Goal: Obtain resource: Download file/media

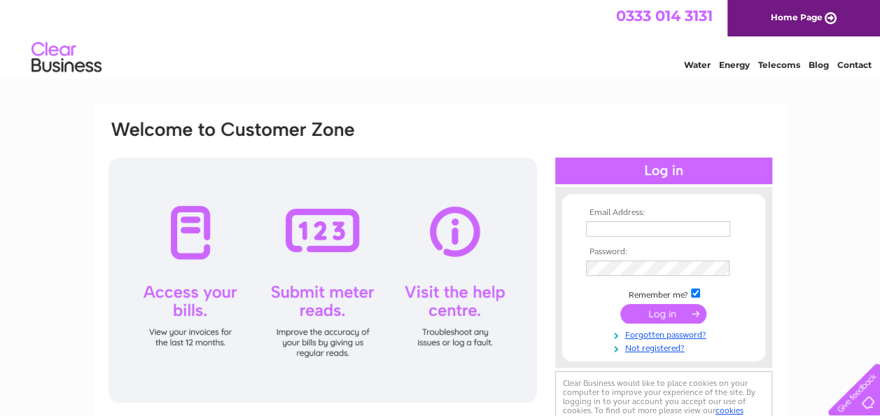
type input "beth.griffith@mayenestate.com"
click at [658, 313] on input "submit" at bounding box center [663, 314] width 86 height 20
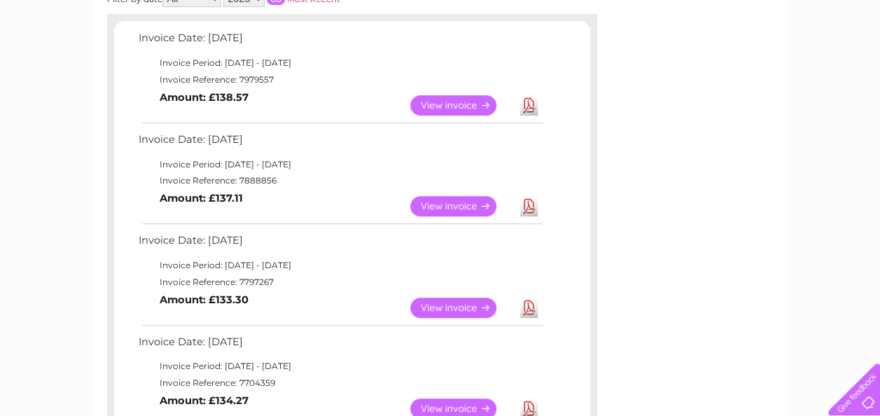
scroll to position [256, 0]
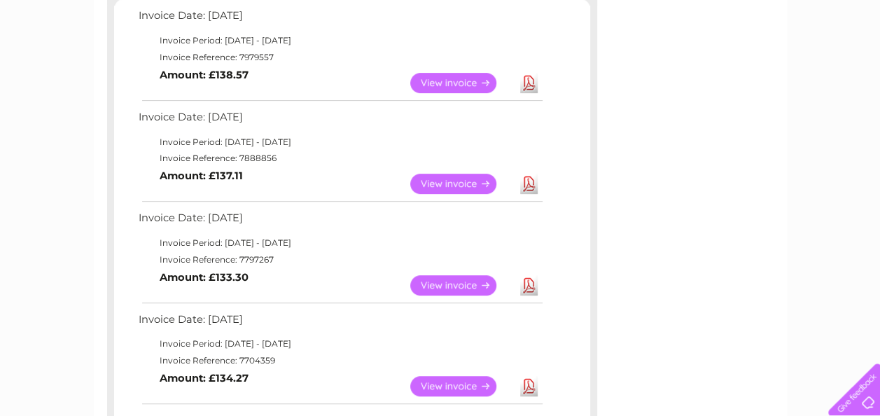
click at [524, 81] on link "Download" at bounding box center [529, 83] width 18 height 20
click at [490, 147] on td "Invoice Period: 1 July 2025 - 31 July 2025" at bounding box center [340, 142] width 410 height 17
click at [527, 186] on link "Download" at bounding box center [529, 184] width 18 height 20
click at [472, 235] on td "Invoice Period: 1 June 2025 - 30 June 2025" at bounding box center [340, 243] width 410 height 17
click at [526, 290] on link "Download" at bounding box center [529, 285] width 18 height 20
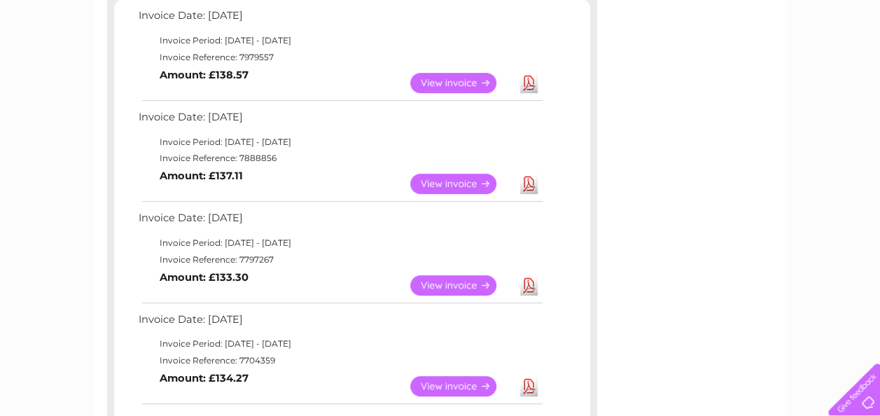
click at [468, 320] on td "Invoice Date: 02 May 2025" at bounding box center [340, 323] width 410 height 26
click at [529, 384] on link "Download" at bounding box center [529, 386] width 18 height 20
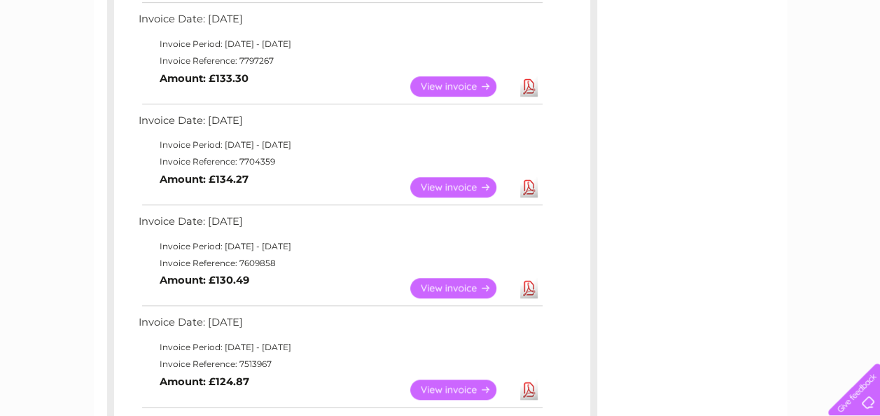
scroll to position [469, 0]
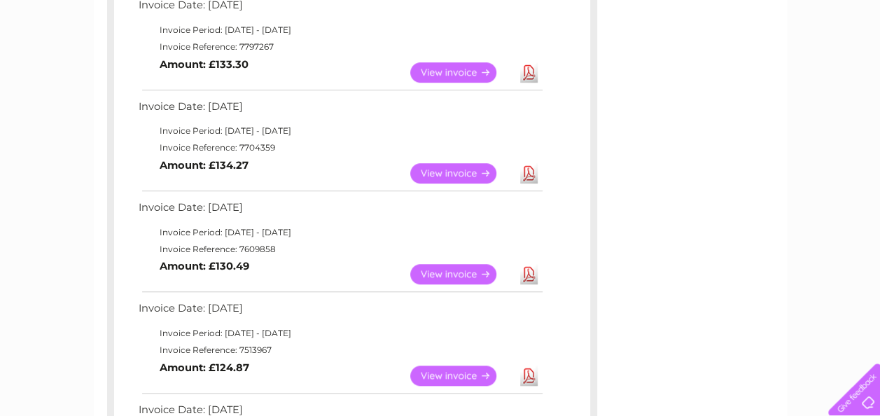
click at [525, 268] on link "Download" at bounding box center [529, 274] width 18 height 20
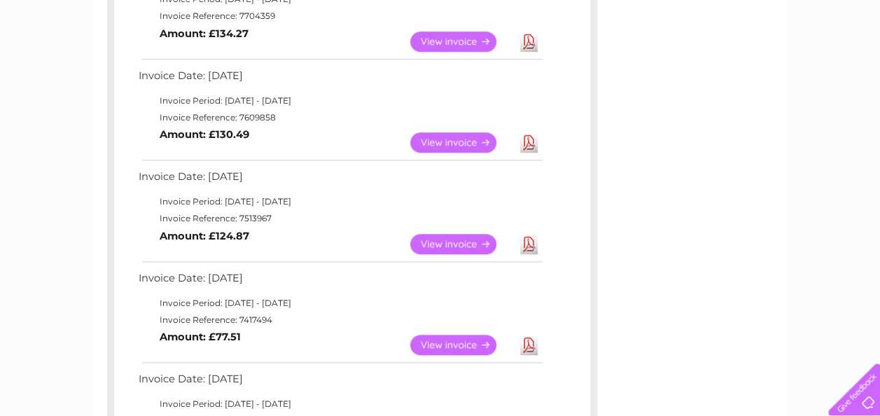
scroll to position [636, 0]
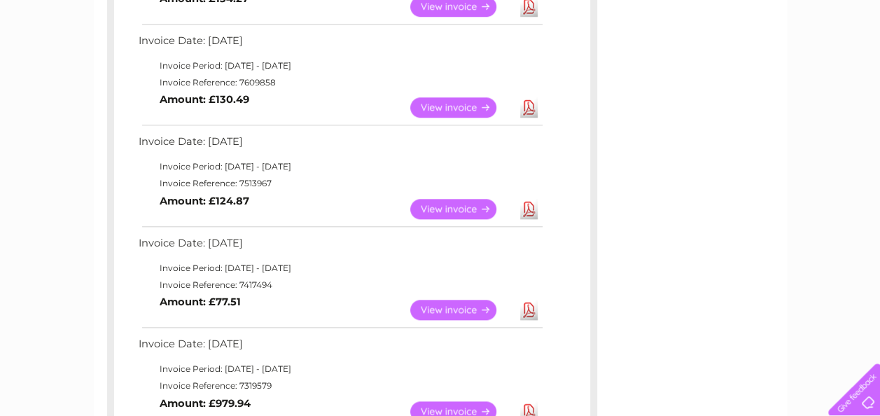
click at [532, 205] on link "Download" at bounding box center [529, 209] width 18 height 20
click at [484, 264] on td "Invoice Period: 1 February 2025 - 28 February 2025" at bounding box center [340, 268] width 410 height 17
click at [528, 303] on link "Download" at bounding box center [529, 310] width 18 height 20
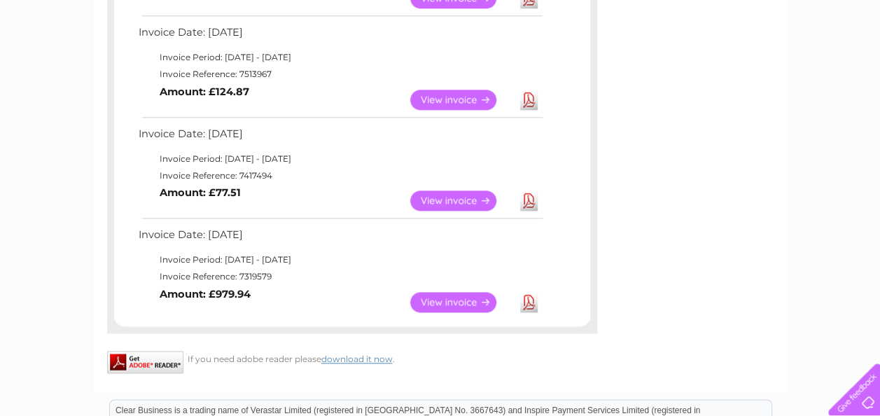
scroll to position [823, 0]
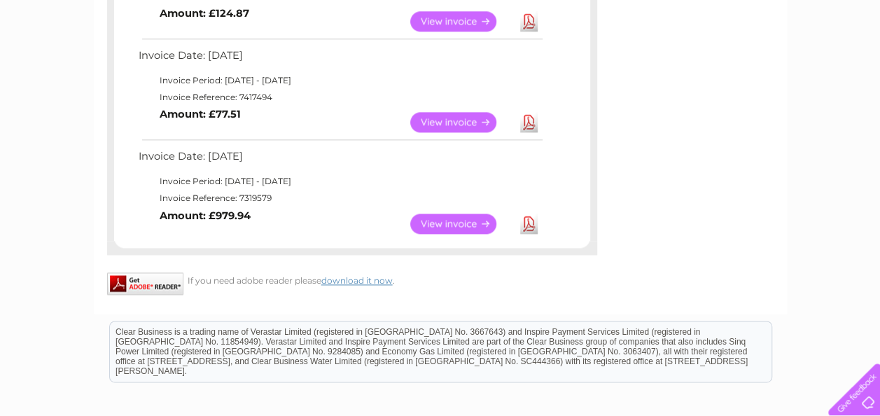
click at [448, 188] on td "Invoice Period: 1 January 2025 - 31 January 2025" at bounding box center [340, 181] width 410 height 17
click at [531, 225] on link "Download" at bounding box center [529, 224] width 18 height 20
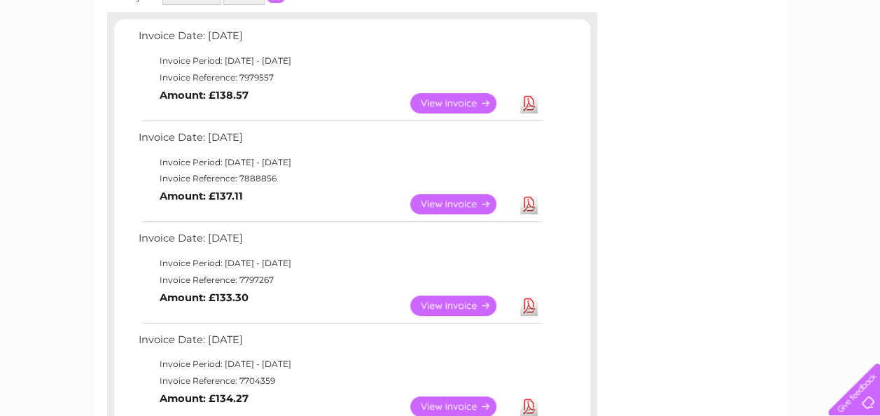
scroll to position [0, 0]
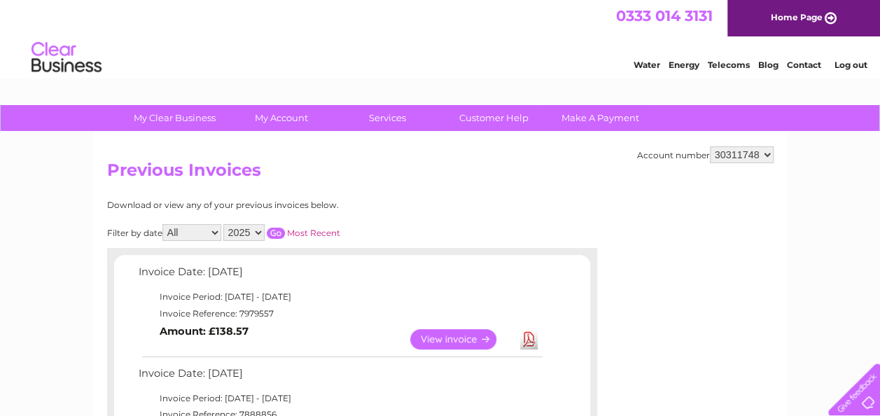
click at [850, 60] on link "Log out" at bounding box center [850, 65] width 33 height 11
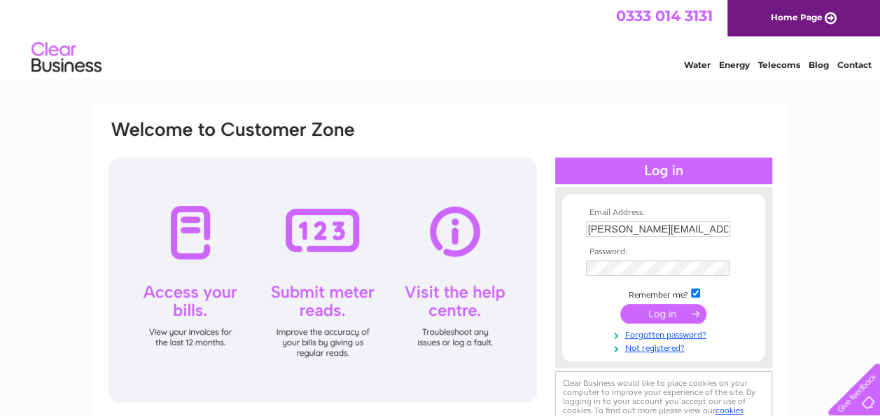
click at [718, 228] on input "beth.griffith@mayenestate.com" at bounding box center [658, 228] width 144 height 15
type input "accounts@mayenestate.com"
click at [648, 312] on input "submit" at bounding box center [663, 314] width 86 height 20
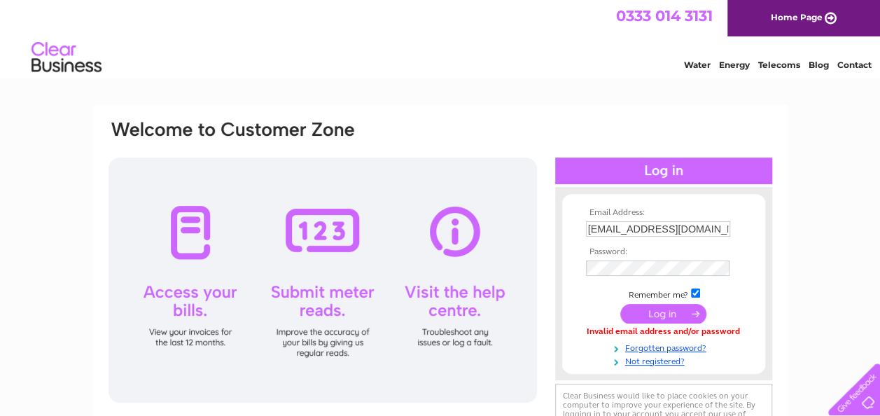
click at [671, 316] on input "submit" at bounding box center [663, 314] width 86 height 20
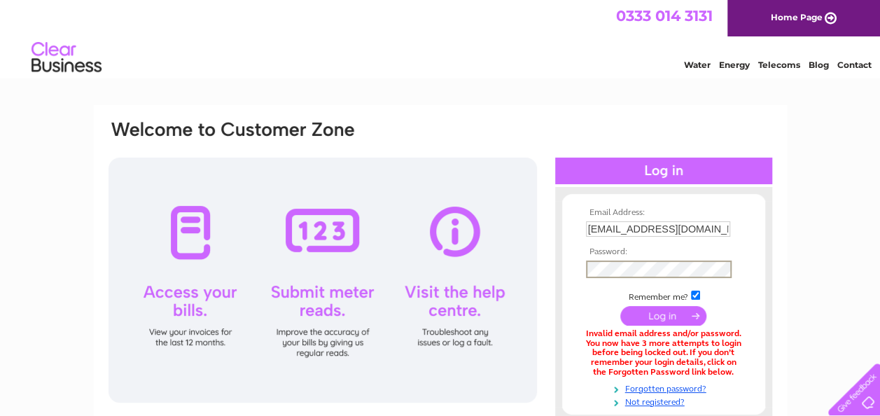
click at [517, 270] on div "Email Address: accounts@mayenestate.com Password:" at bounding box center [440, 304] width 667 height 370
click at [655, 316] on input "submit" at bounding box center [663, 316] width 86 height 20
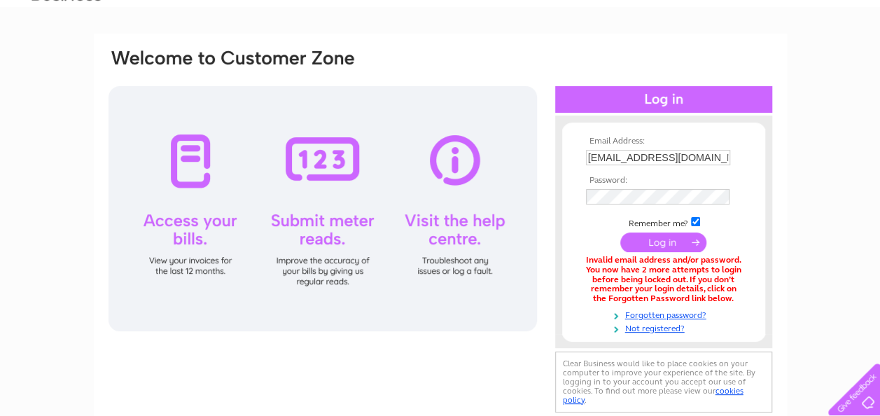
scroll to position [74, 0]
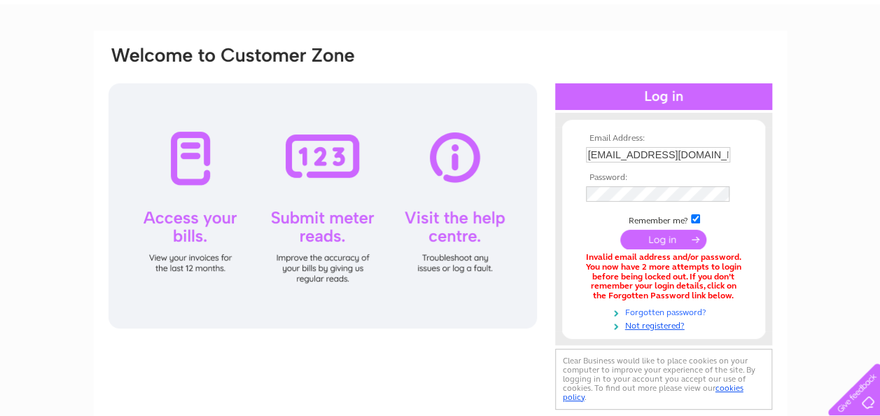
click at [646, 313] on link "Forgotten password?" at bounding box center [665, 311] width 159 height 13
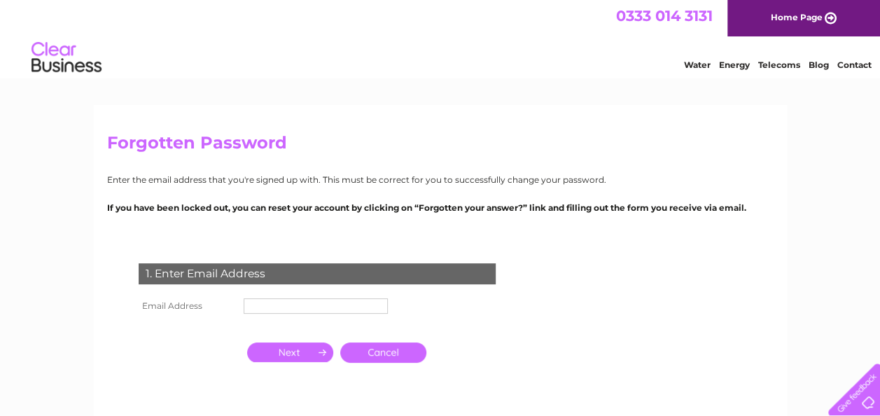
click at [300, 302] on input "text" at bounding box center [316, 305] width 144 height 15
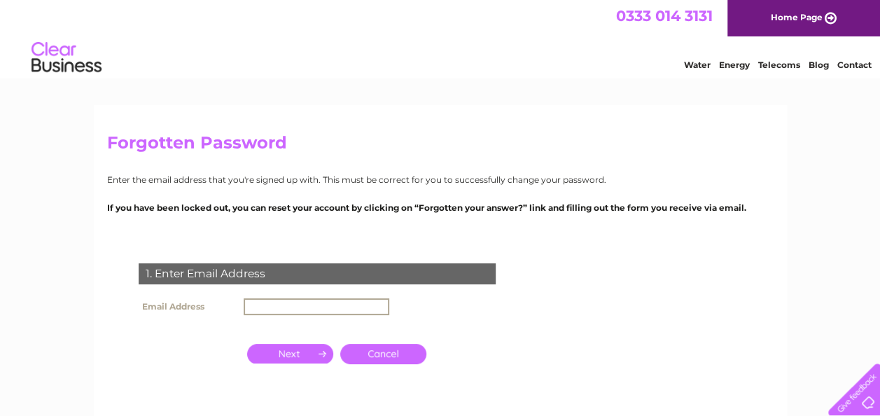
type input "[EMAIL_ADDRESS][DOMAIN_NAME]"
click at [287, 353] on input "button" at bounding box center [290, 354] width 86 height 20
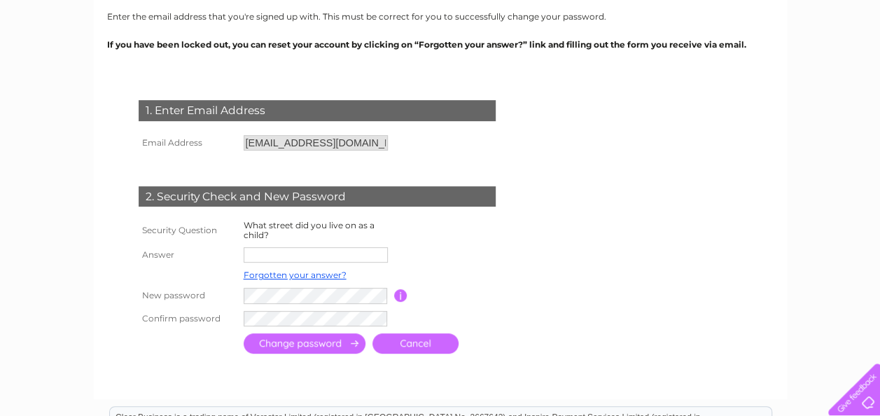
scroll to position [167, 0]
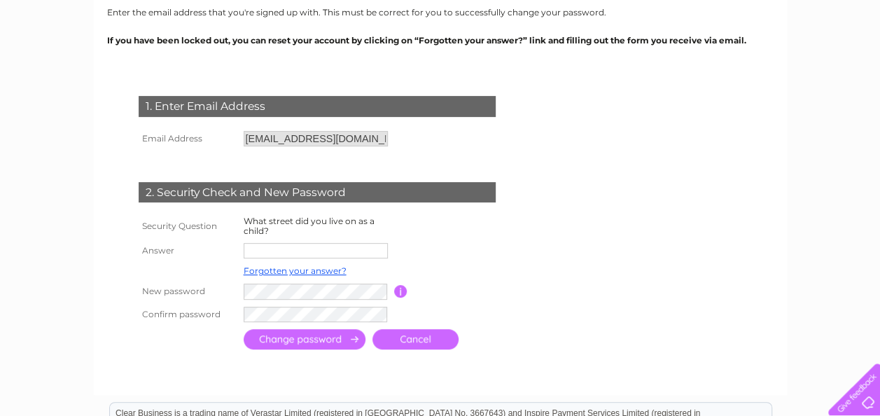
click at [296, 249] on input "text" at bounding box center [316, 250] width 144 height 15
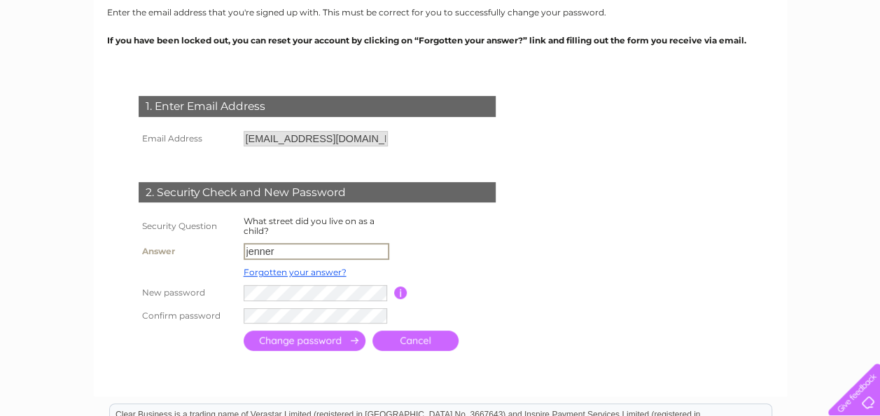
type input "jenner"
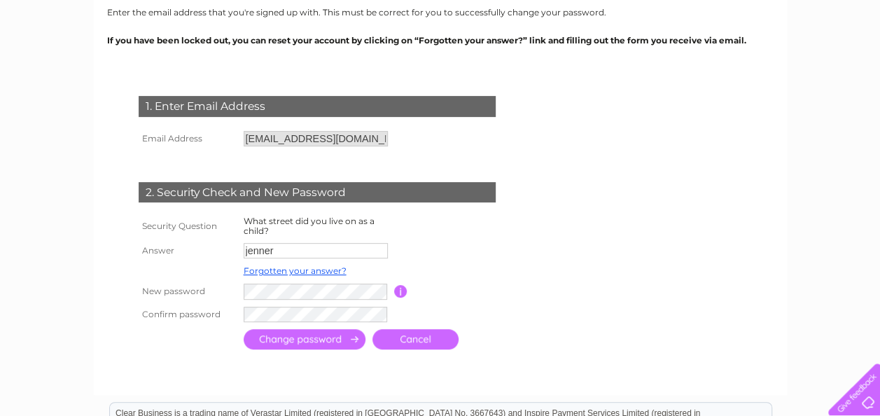
click at [315, 344] on input "submit" at bounding box center [305, 339] width 122 height 20
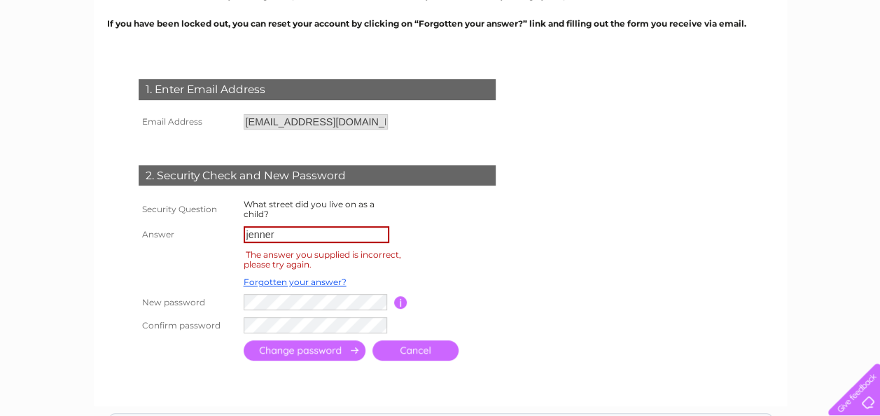
scroll to position [186, 0]
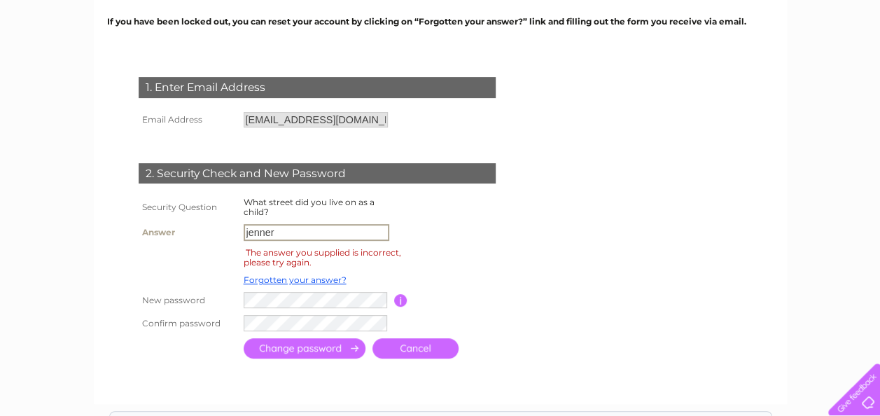
click at [248, 231] on input "jenner" at bounding box center [317, 232] width 146 height 17
type input "Jenner"
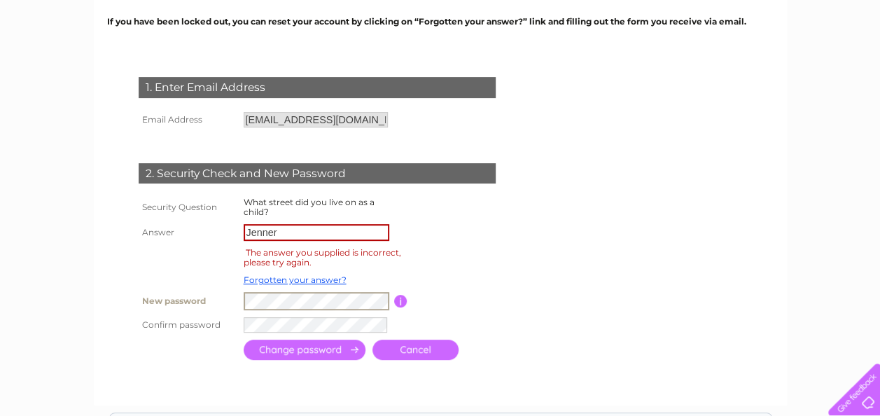
click at [304, 350] on input "submit" at bounding box center [305, 350] width 122 height 20
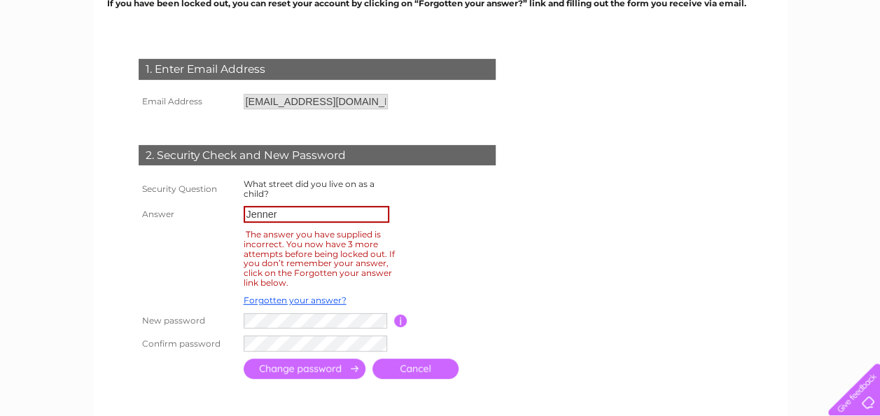
scroll to position [207, 0]
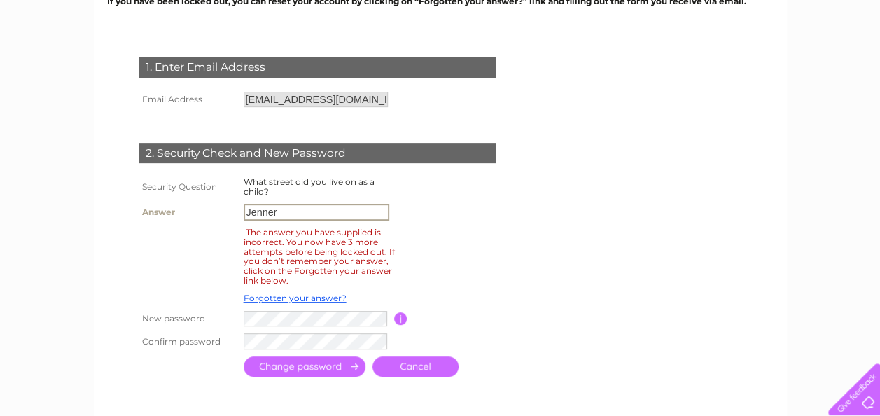
drag, startPoint x: 313, startPoint y: 213, endPoint x: 151, endPoint y: 210, distance: 161.8
click at [151, 210] on tr "Answer Jenner" at bounding box center [334, 212] width 398 height 24
type input "Romily"
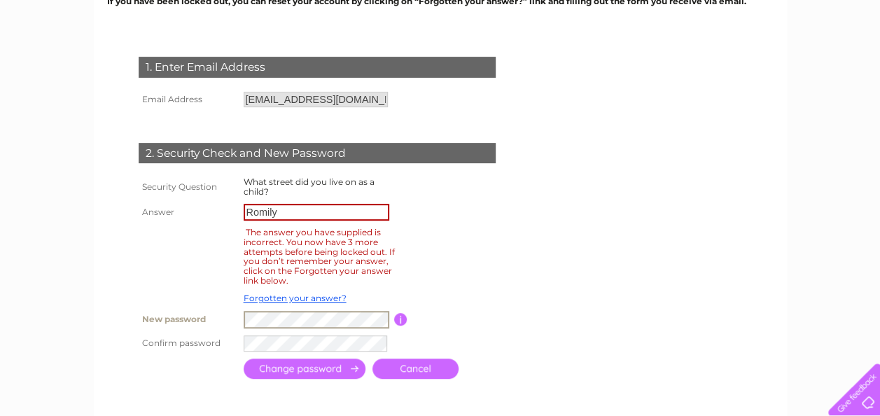
click at [308, 368] on input "submit" at bounding box center [305, 368] width 122 height 20
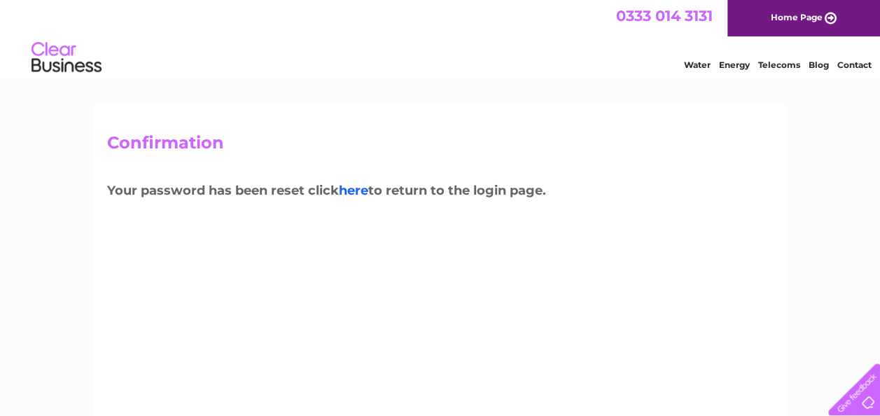
click at [366, 186] on link "here" at bounding box center [353, 190] width 29 height 15
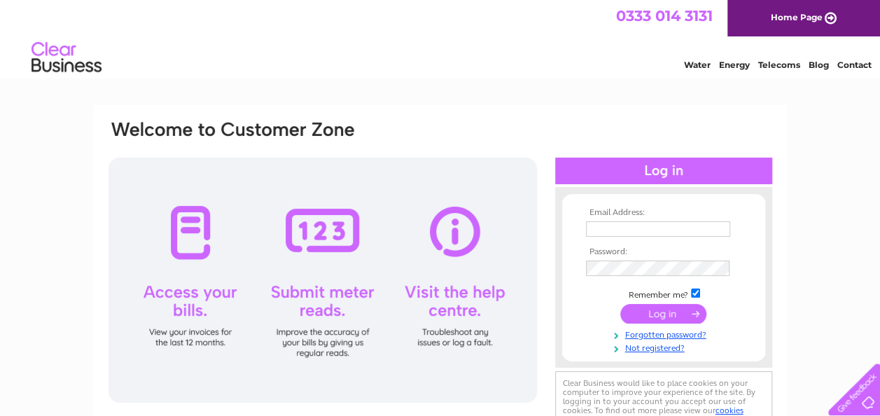
type input "accounts@mayenestate.com"
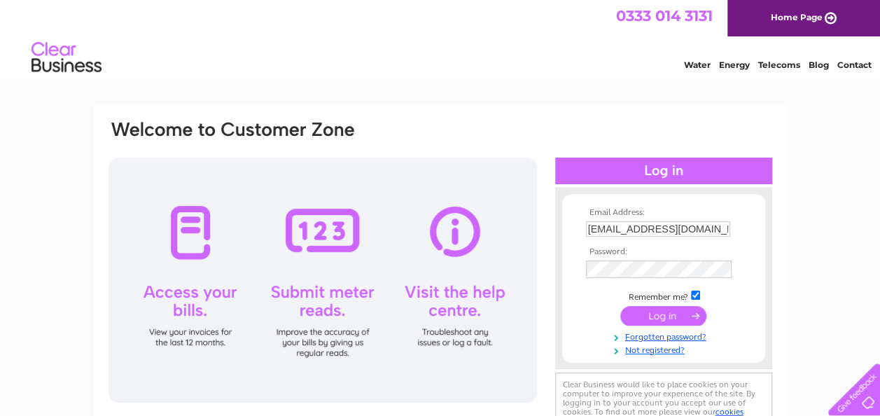
click at [660, 315] on input "submit" at bounding box center [663, 316] width 86 height 20
click at [664, 314] on input "submit" at bounding box center [663, 314] width 86 height 20
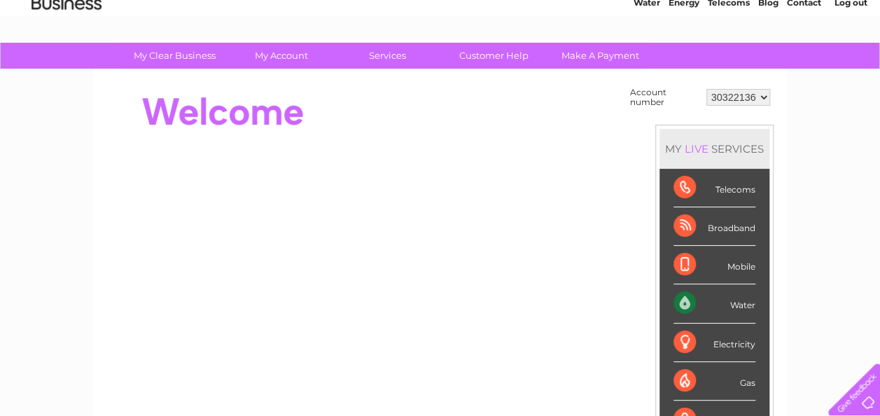
scroll to position [32, 0]
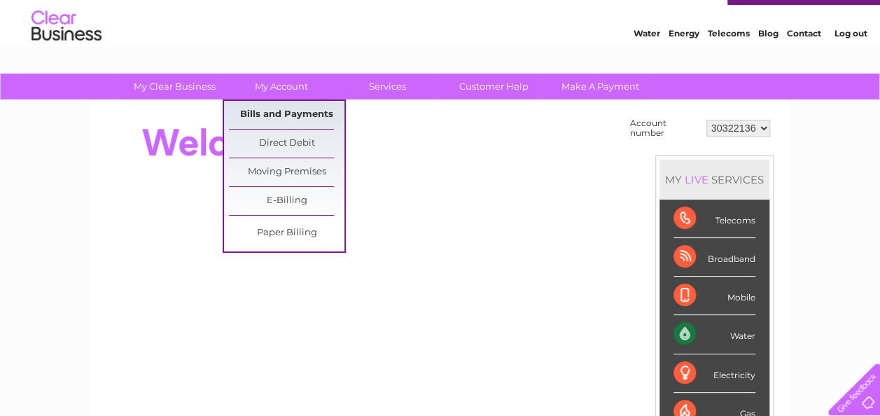
click at [277, 109] on link "Bills and Payments" at bounding box center [287, 115] width 116 height 28
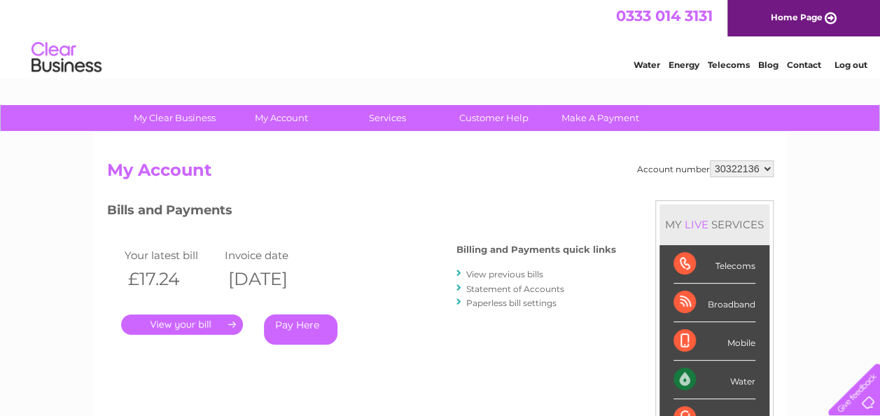
click at [196, 320] on link "." at bounding box center [182, 324] width 122 height 20
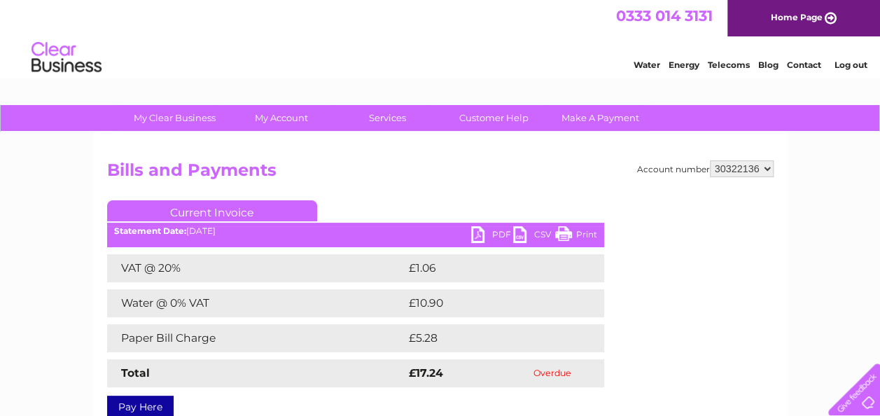
click at [496, 231] on link "PDF" at bounding box center [492, 236] width 42 height 20
click at [467, 175] on h2 "Bills and Payments" at bounding box center [440, 173] width 667 height 27
click at [591, 235] on link "Print" at bounding box center [576, 236] width 42 height 20
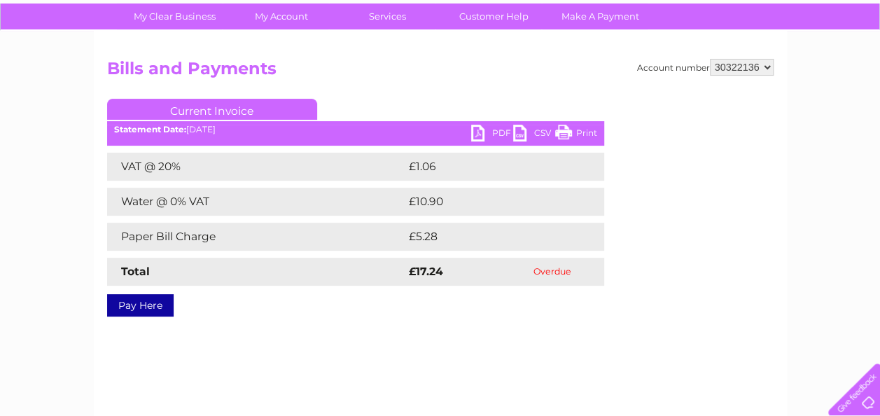
scroll to position [56, 0]
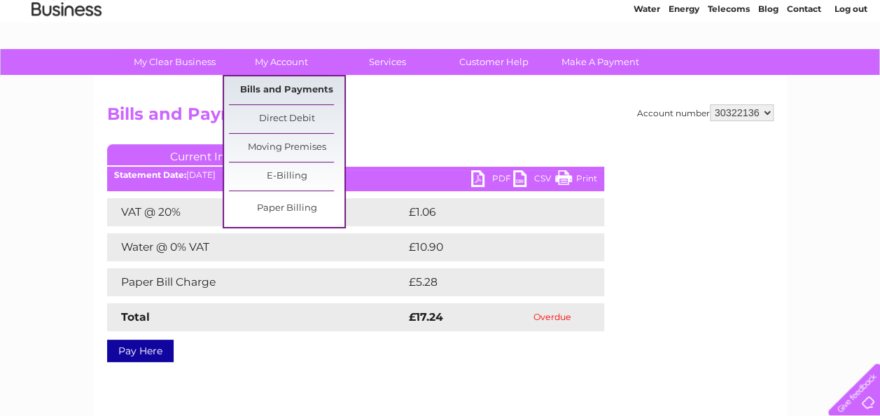
click at [271, 88] on link "Bills and Payments" at bounding box center [287, 90] width 116 height 28
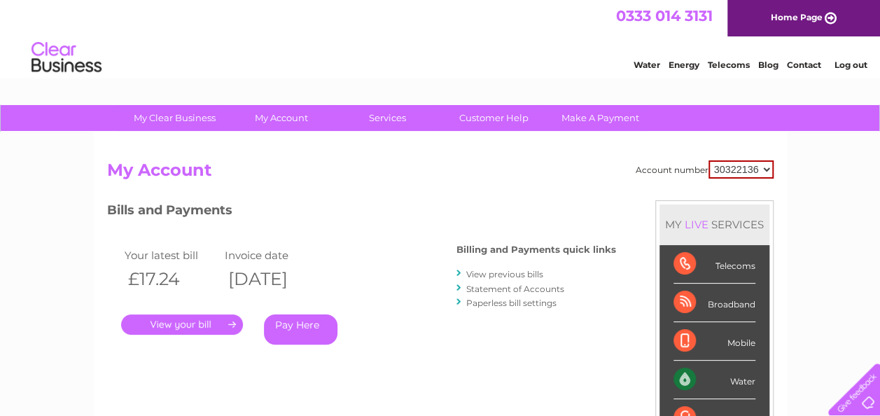
click at [479, 270] on link "View previous bills" at bounding box center [504, 274] width 77 height 11
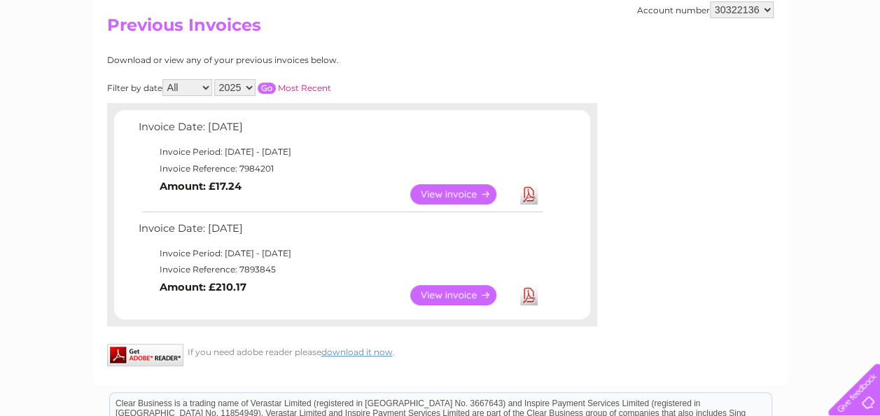
scroll to position [113, 0]
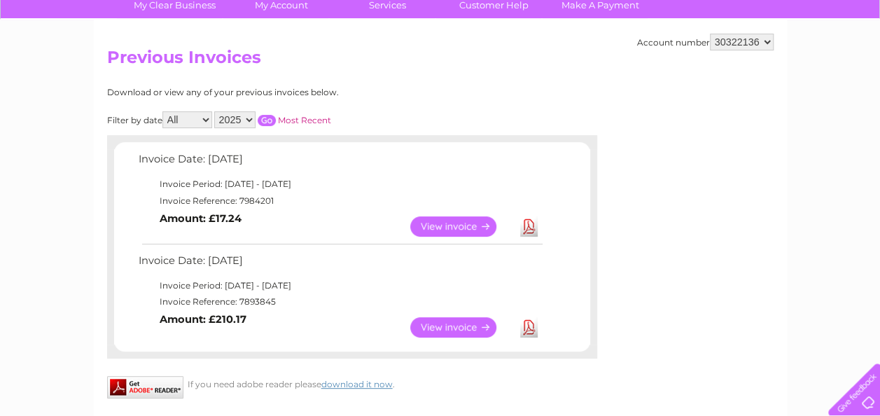
click at [528, 326] on link "Download" at bounding box center [529, 327] width 18 height 20
click at [526, 323] on link "Download" at bounding box center [529, 327] width 18 height 20
click at [470, 90] on div "Download or view any of your previous invoices below." at bounding box center [291, 93] width 368 height 10
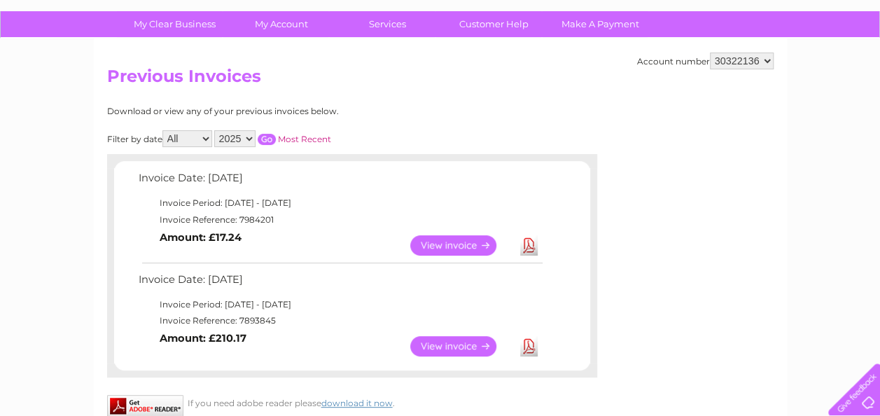
scroll to position [95, 0]
click at [251, 137] on select "2025" at bounding box center [234, 138] width 41 height 17
click at [246, 134] on select "2025" at bounding box center [234, 138] width 41 height 17
click at [203, 137] on select "All July August" at bounding box center [187, 138] width 50 height 17
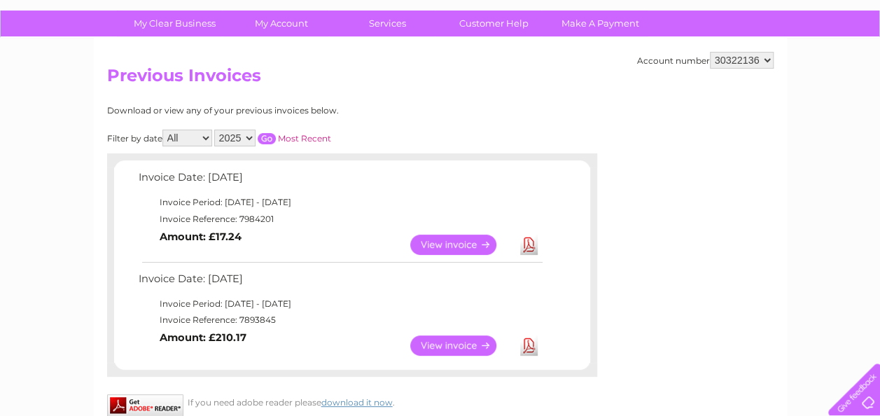
click at [406, 78] on h2 "Previous Invoices" at bounding box center [440, 79] width 667 height 27
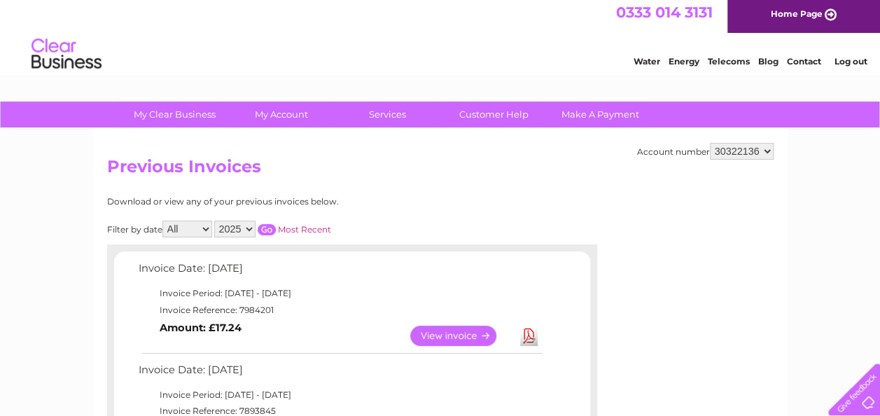
scroll to position [0, 0]
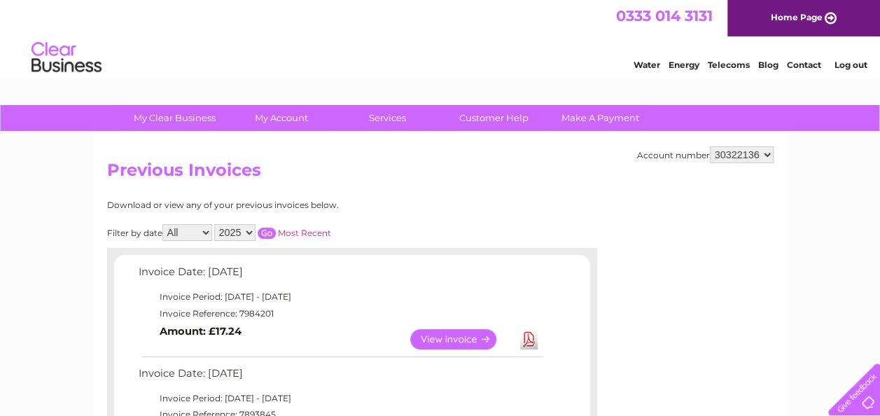
click at [766, 156] on select "30322136" at bounding box center [742, 154] width 64 height 17
click at [555, 171] on h2 "Previous Invoices" at bounding box center [440, 173] width 667 height 27
click at [842, 63] on link "Log out" at bounding box center [850, 65] width 33 height 11
